Goal: Transaction & Acquisition: Purchase product/service

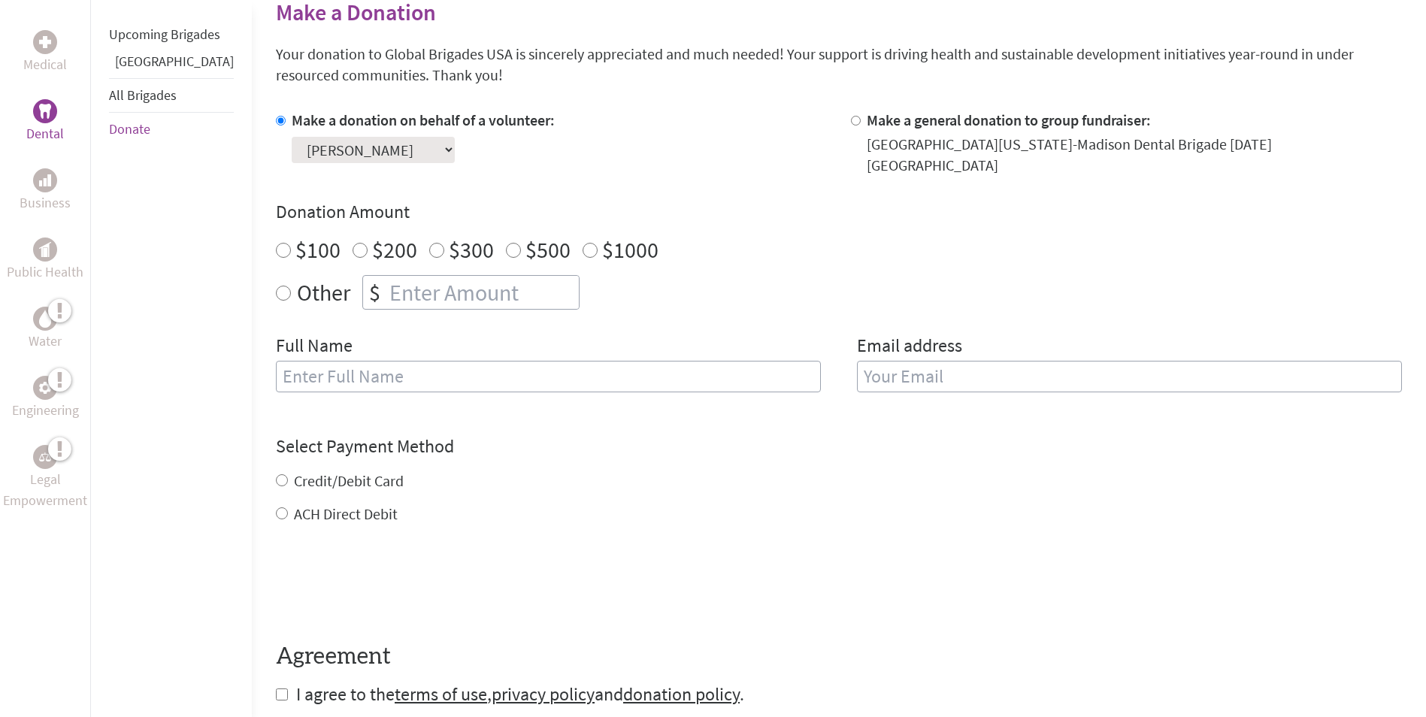
scroll to position [301, 0]
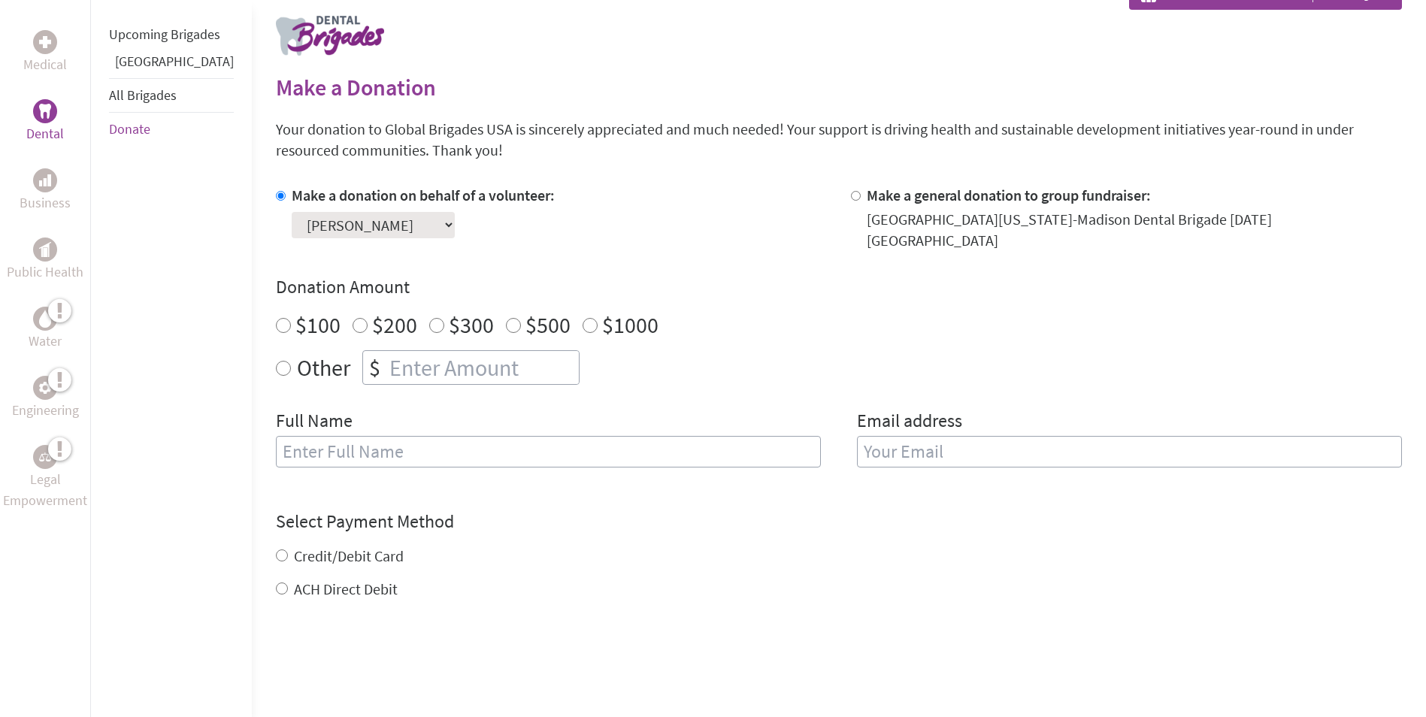
click at [276, 318] on input "$100" at bounding box center [283, 325] width 15 height 15
radio input "true"
click at [321, 439] on input "text" at bounding box center [548, 452] width 545 height 32
type input "Mario Gasparri"
type input "mgasparr@mcw.edu"
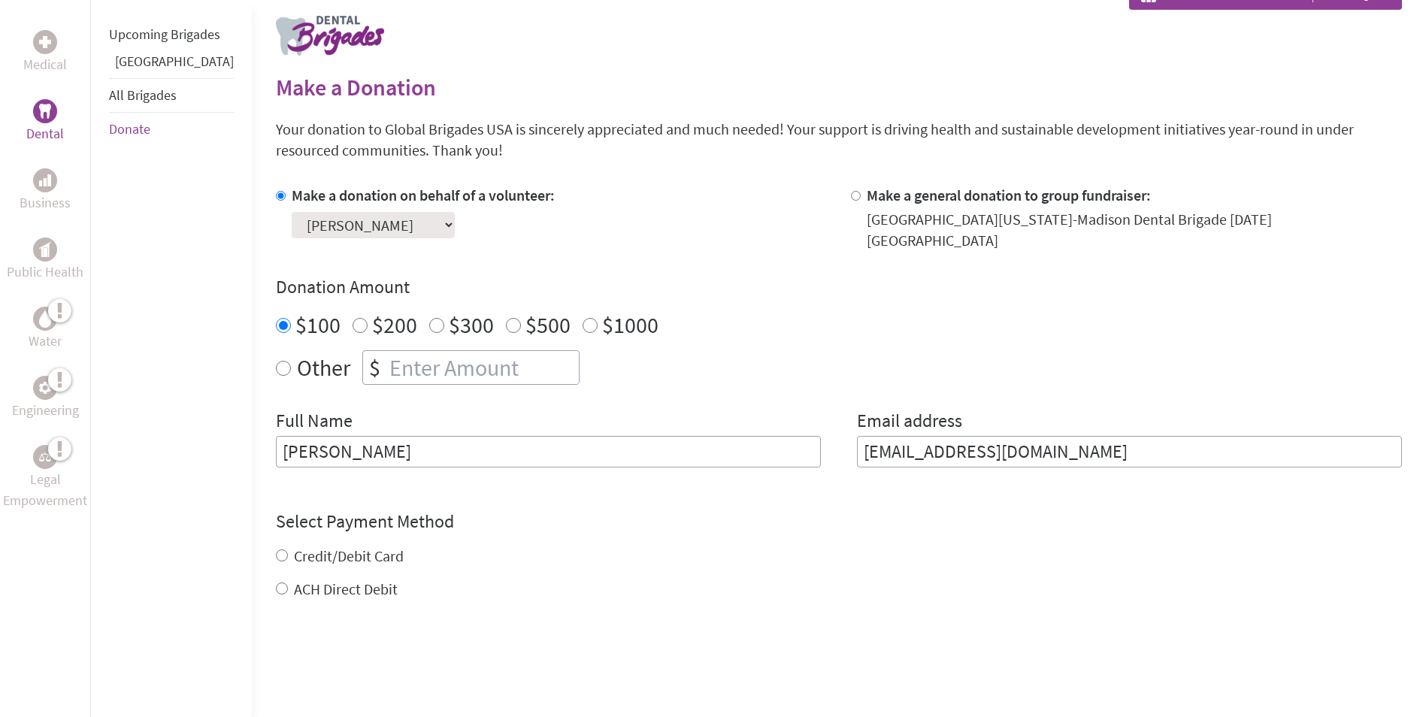
click at [753, 569] on form "Make a donation on behalf of a volunteer: Select a volunteer... Anna Laboda Ava…" at bounding box center [839, 483] width 1126 height 597
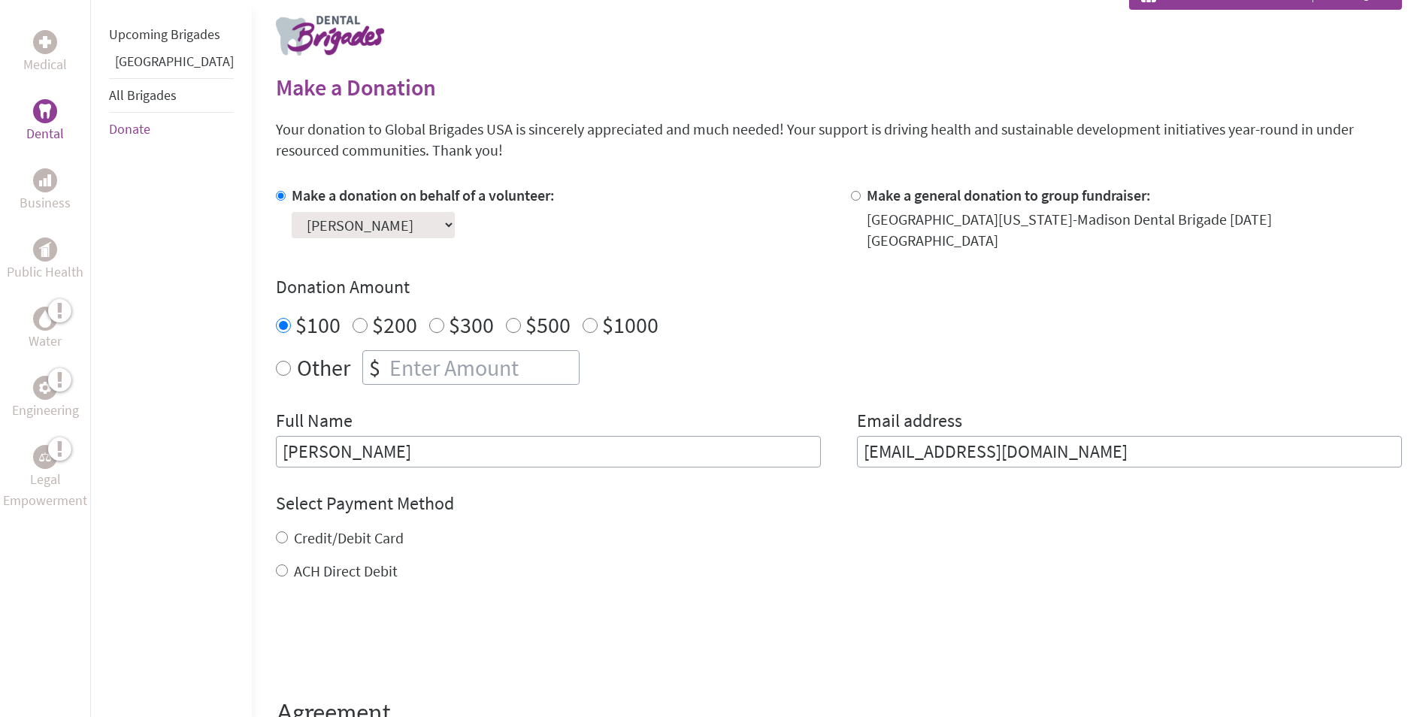
click at [276, 532] on input "Credit/Debit Card" at bounding box center [282, 538] width 12 height 12
radio input "true"
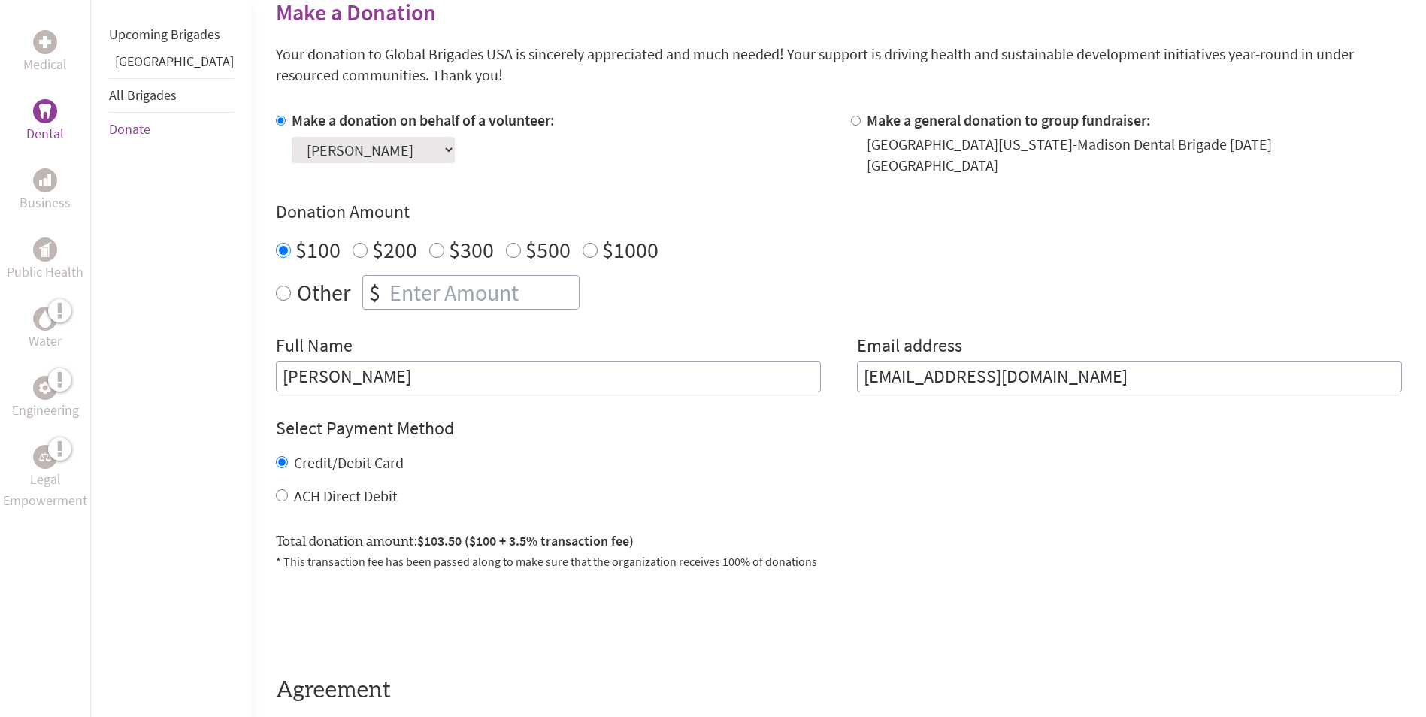
scroll to position [526, 0]
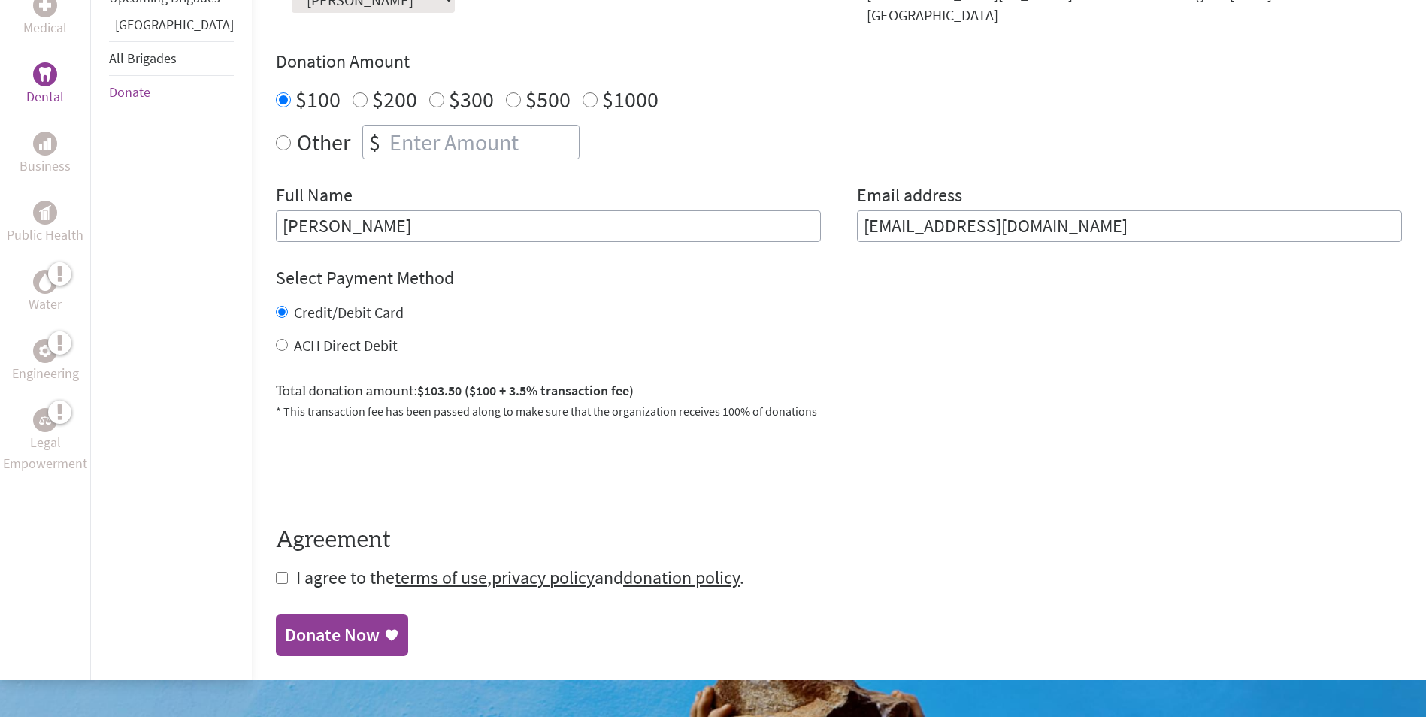
click at [276, 572] on input "checkbox" at bounding box center [282, 578] width 12 height 12
checkbox input "true"
click at [321, 625] on div "Donate Now" at bounding box center [332, 637] width 95 height 24
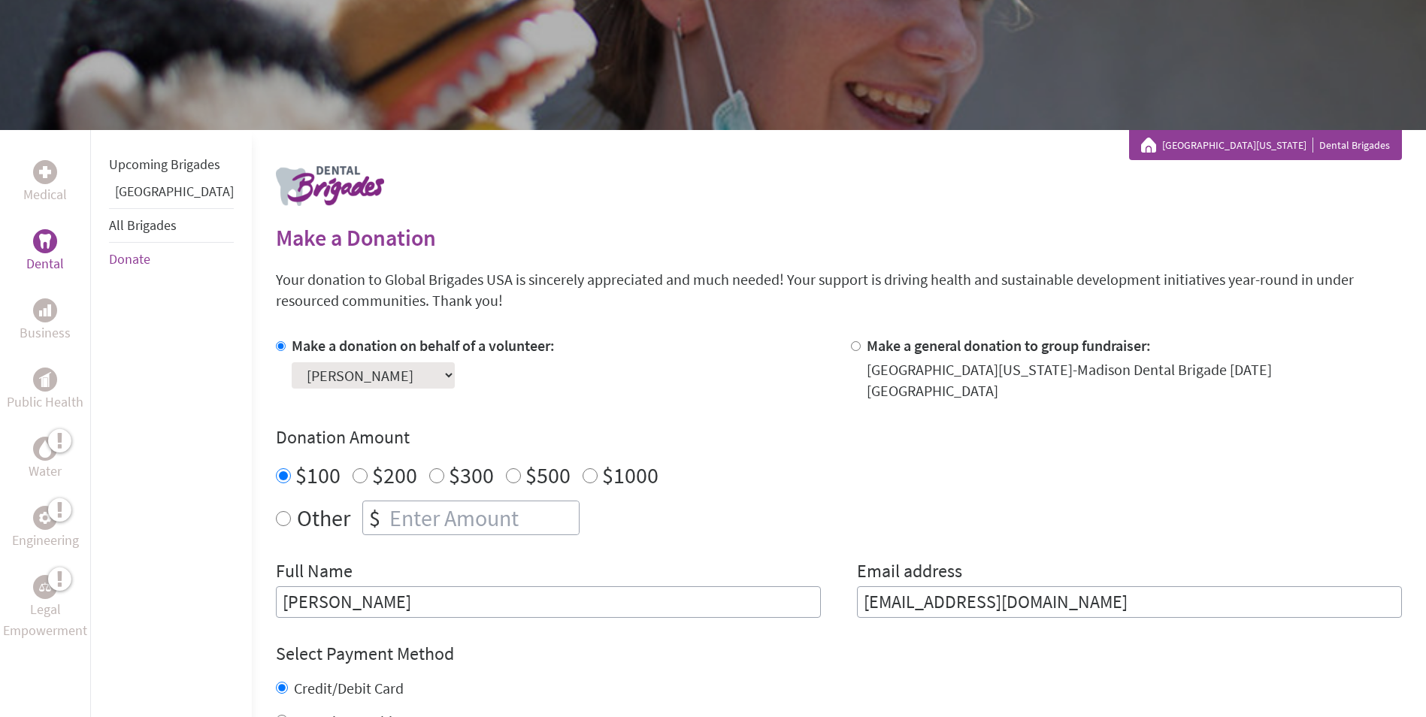
scroll to position [226, 0]
